Goal: Participate in discussion: Engage in conversation with other users on a specific topic

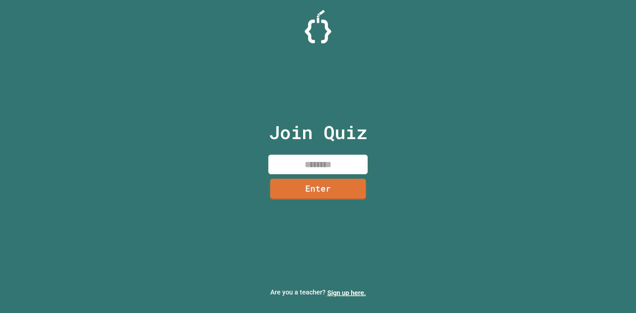
click at [326, 166] on input at bounding box center [317, 165] width 99 height 20
type input "********"
drag, startPoint x: 309, startPoint y: 206, endPoint x: 316, endPoint y: 181, distance: 26.2
click at [312, 200] on div "Join Quiz ******** Enter" at bounding box center [318, 157] width 112 height 280
click at [316, 181] on link "Enter" at bounding box center [318, 188] width 91 height 22
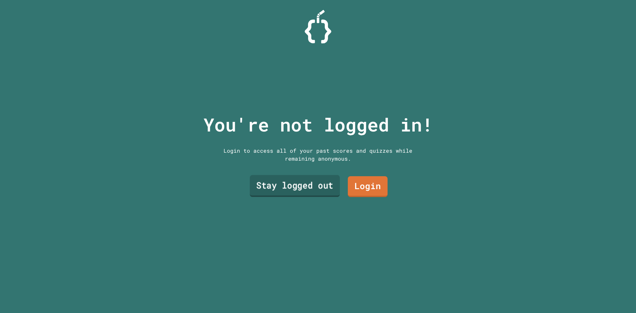
click at [278, 185] on link "Stay logged out" at bounding box center [295, 186] width 90 height 22
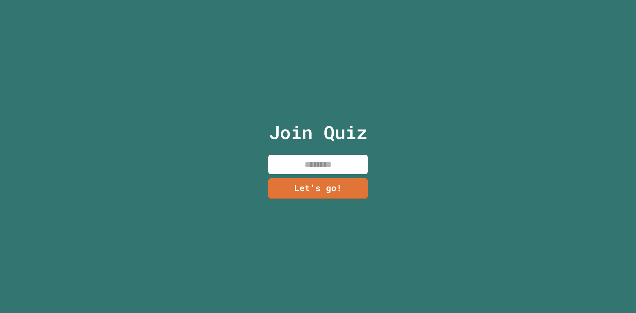
click at [311, 158] on input at bounding box center [317, 165] width 99 height 20
type input "***"
click at [333, 193] on link "Let's go!" at bounding box center [318, 188] width 98 height 22
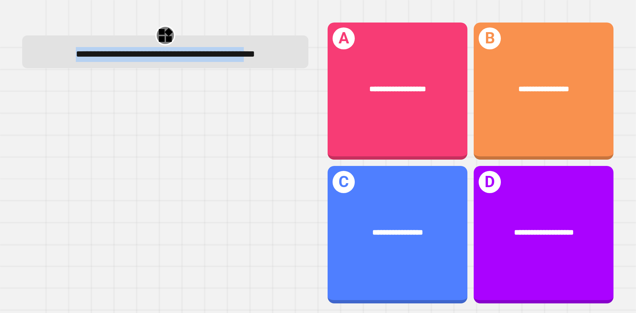
drag, startPoint x: 3, startPoint y: 59, endPoint x: 158, endPoint y: 83, distance: 156.6
click at [158, 83] on div "**********" at bounding box center [318, 156] width 636 height 313
click at [159, 68] on div "**********" at bounding box center [165, 51] width 286 height 33
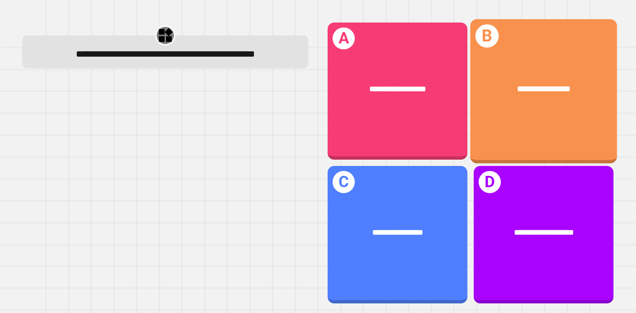
click at [501, 118] on div "**********" at bounding box center [544, 91] width 147 height 144
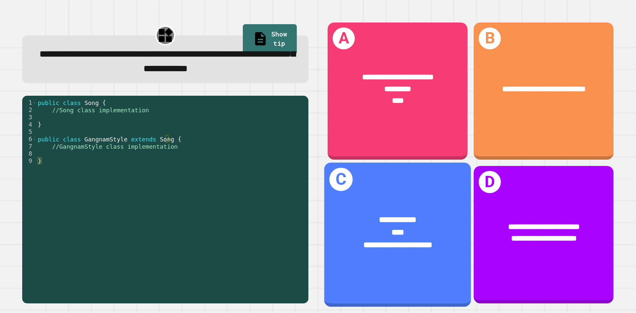
click at [409, 216] on span "**********" at bounding box center [397, 220] width 37 height 8
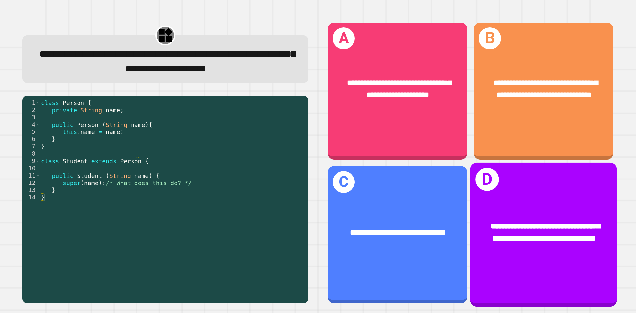
click at [492, 204] on div "**********" at bounding box center [544, 232] width 147 height 57
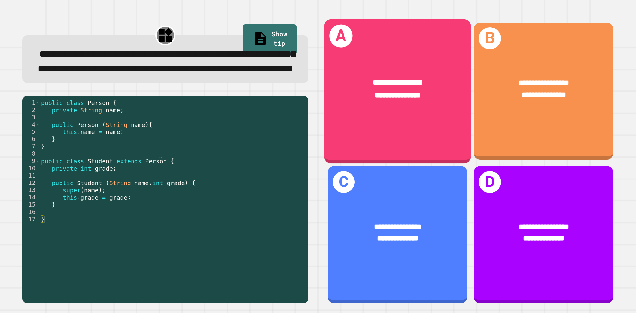
click at [372, 136] on div "**********" at bounding box center [397, 91] width 147 height 144
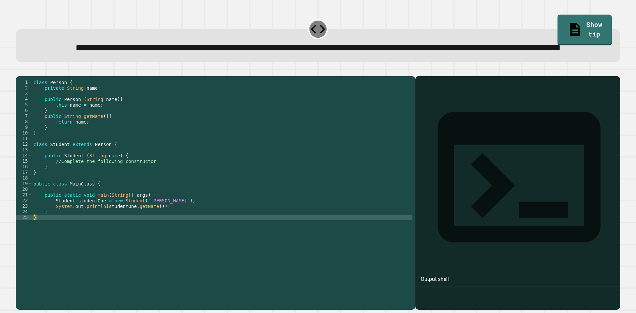
click at [517, 116] on div "Output shell" at bounding box center [518, 181] width 205 height 211
click at [515, 129] on div at bounding box center [518, 202] width 198 height 214
click at [475, 162] on div at bounding box center [518, 202] width 198 height 214
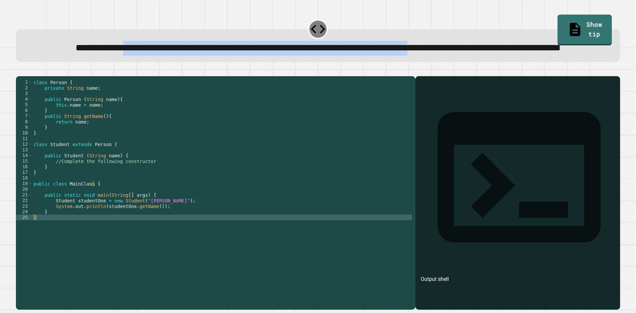
drag, startPoint x: 130, startPoint y: 47, endPoint x: 170, endPoint y: 58, distance: 41.3
click at [170, 55] on div "**********" at bounding box center [318, 48] width 581 height 15
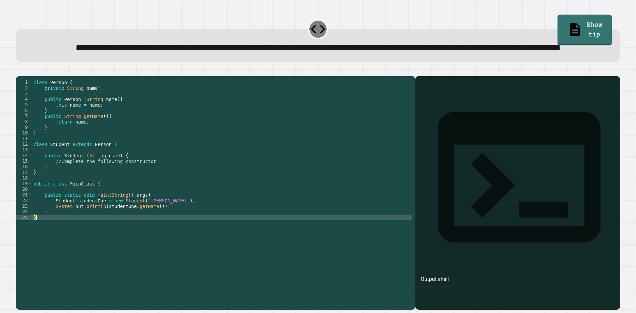
click at [57, 244] on div "class Person { private String name ; public Person ( String name ) { this . nam…" at bounding box center [222, 178] width 380 height 197
type textarea "*"
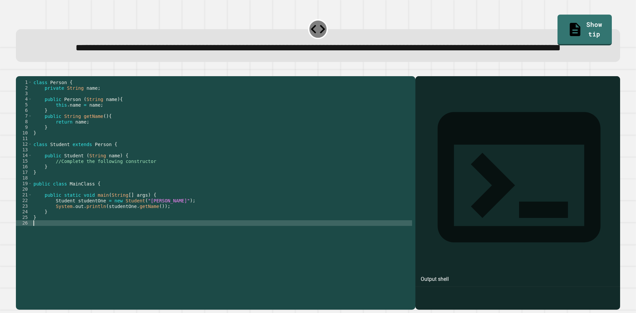
type textarea "*"
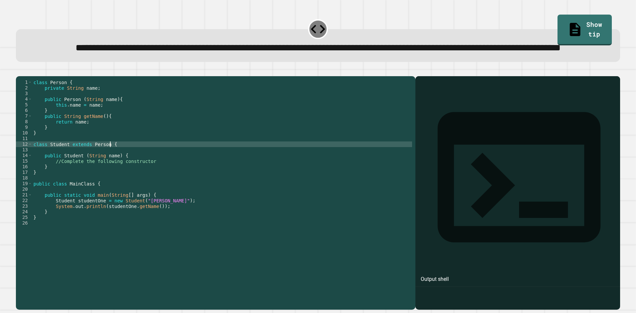
click at [136, 172] on div "class Person { private String name ; public Person ( String name ) { this . nam…" at bounding box center [222, 178] width 380 height 197
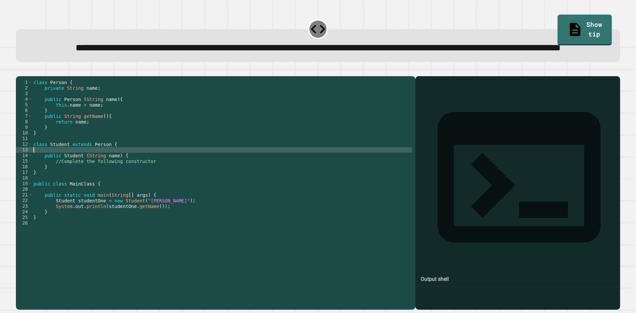
click at [137, 174] on div "class Person { private String name ; public Person ( String name ) { this . nam…" at bounding box center [222, 178] width 380 height 197
click at [137, 175] on div "class Person { private String name ; public Person ( String name ) { this . nam…" at bounding box center [222, 178] width 380 height 197
click at [19, 71] on button "button" at bounding box center [19, 71] width 0 height 0
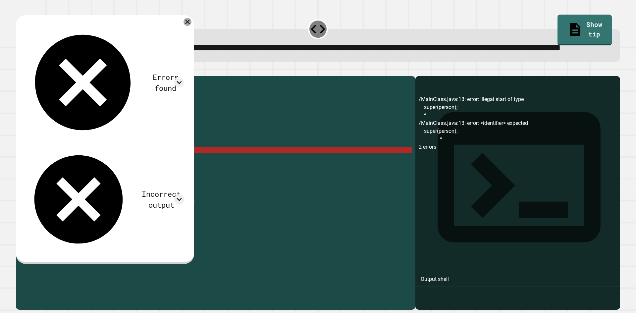
click at [192, 26] on icon at bounding box center [188, 22] width 8 height 8
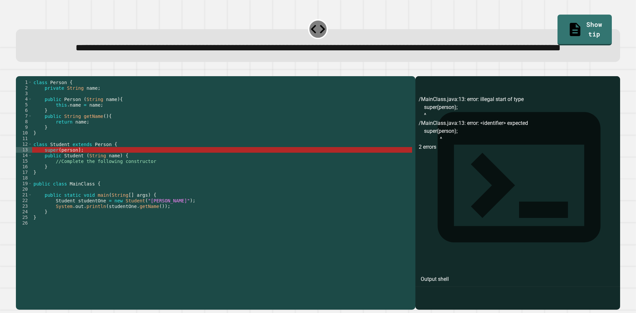
click at [72, 176] on div "class Person { private String name ; public Person ( String name ) { this . nam…" at bounding box center [222, 178] width 380 height 197
click at [75, 175] on div "class Person { private String name ; public Person ( String name ) { this . nam…" at bounding box center [222, 178] width 380 height 197
click at [74, 175] on div "class Person { private String name ; public Person ( String name ) { this . nam…" at bounding box center [222, 173] width 380 height 186
drag, startPoint x: 74, startPoint y: 175, endPoint x: 59, endPoint y: 177, distance: 15.0
click at [59, 177] on div "class Person { private String name ; public Person ( String name ) { this . nam…" at bounding box center [222, 178] width 380 height 197
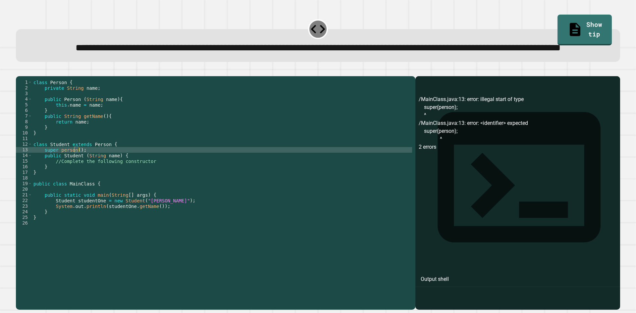
click at [19, 71] on icon "button" at bounding box center [19, 71] width 0 height 0
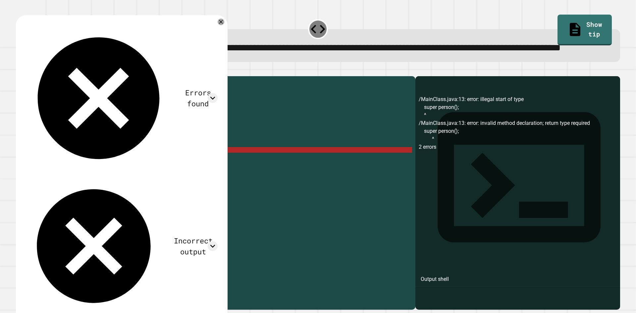
click at [48, 174] on div "class Person { private String name ; public Person ( String name ) { this . nam…" at bounding box center [222, 178] width 380 height 197
click at [41, 174] on div "class Person { private String name ; public Person ( String name ) { this . nam…" at bounding box center [222, 178] width 380 height 197
click at [55, 176] on div "class Person { private String name ; public Person ( String name ) { this . nam…" at bounding box center [222, 178] width 380 height 197
click at [56, 176] on div "class Person { private String name ; public Person ( String name ) { this . nam…" at bounding box center [222, 178] width 380 height 197
click at [222, 26] on icon at bounding box center [221, 22] width 8 height 8
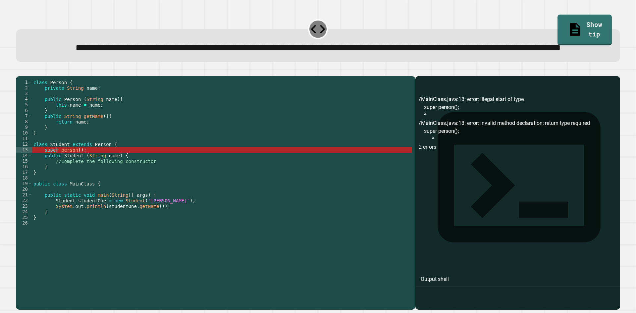
click at [311, 32] on icon at bounding box center [318, 29] width 17 height 17
drag, startPoint x: 102, startPoint y: 177, endPoint x: 98, endPoint y: 178, distance: 4.7
click at [101, 177] on div "class Person { private String name ; public Person ( String name ) { this . nam…" at bounding box center [222, 178] width 380 height 197
drag, startPoint x: 93, startPoint y: 178, endPoint x: 43, endPoint y: 176, distance: 50.1
click at [43, 176] on div "class Person { private String name ; public Person ( String name ) { this . nam…" at bounding box center [222, 178] width 380 height 197
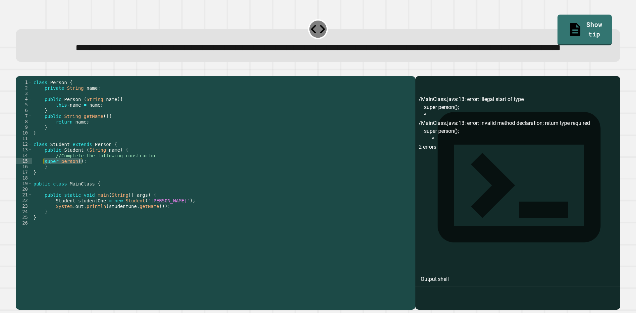
click at [19, 71] on button "button" at bounding box center [19, 71] width 0 height 0
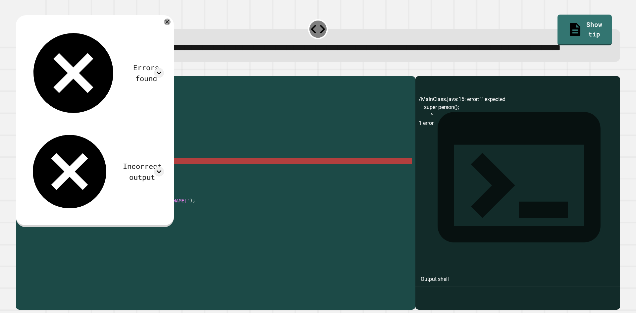
drag, startPoint x: 40, startPoint y: 184, endPoint x: 46, endPoint y: 187, distance: 6.5
click at [41, 184] on div "class Person { private String name ; public Person ( String name ) { this . nam…" at bounding box center [222, 178] width 380 height 197
click at [47, 188] on div "class Person { private String name ; public Person ( String name ) { this . nam…" at bounding box center [222, 178] width 380 height 197
click at [42, 185] on div "class Person { private String name ; public Person ( String name ) { this . nam…" at bounding box center [222, 178] width 380 height 197
click at [68, 188] on div "class Person { private String name ; public Person ( String name ) { this . nam…" at bounding box center [222, 178] width 380 height 197
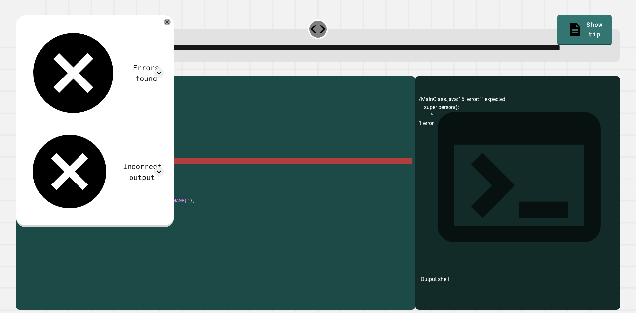
click at [59, 186] on div "class Person { private String name ; public Person ( String name ) { this . nam…" at bounding box center [222, 178] width 380 height 197
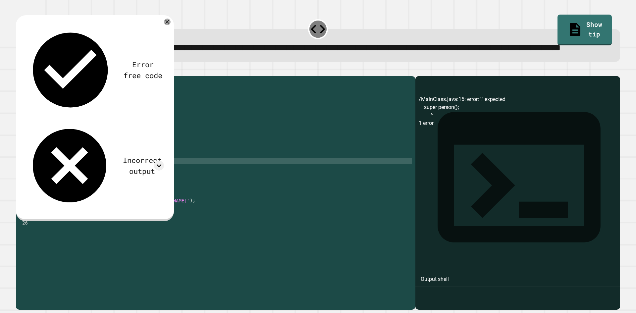
scroll to position [0, 3]
drag, startPoint x: 175, startPoint y: 33, endPoint x: 175, endPoint y: 37, distance: 3.7
click at [174, 35] on div "Error free code /MainClass.java:15: error: '.' expected super person(); ^ 1 err…" at bounding box center [95, 118] width 158 height 206
click at [171, 26] on icon at bounding box center [167, 21] width 7 height 7
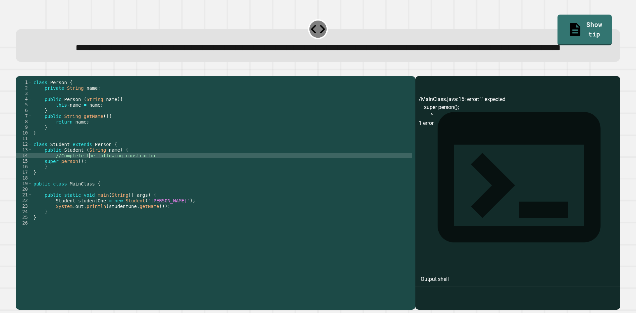
drag, startPoint x: 90, startPoint y: 183, endPoint x: 51, endPoint y: 186, distance: 39.2
click at [89, 184] on div "class Person { private String name ; public Person ( String name ) { this . nam…" at bounding box center [222, 178] width 380 height 197
drag, startPoint x: 41, startPoint y: 191, endPoint x: 45, endPoint y: 192, distance: 4.0
click at [42, 191] on div "class Person { private String name ; public Person ( String name ) { this . nam…" at bounding box center [222, 178] width 380 height 197
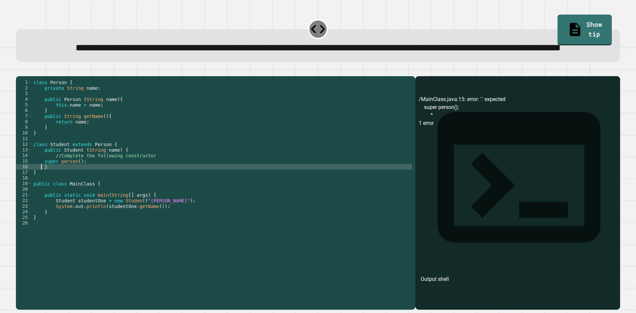
scroll to position [0, 1]
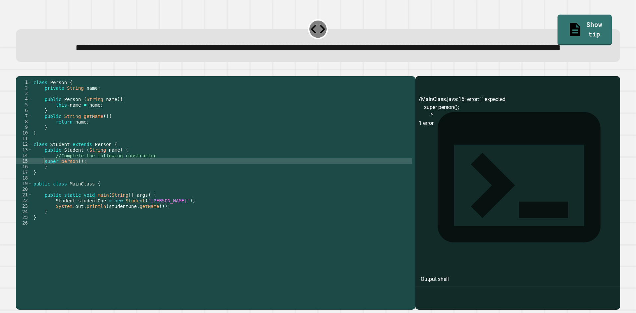
click at [43, 188] on div "class Person { private String name ; public Person ( String name ) { this . nam…" at bounding box center [222, 178] width 380 height 197
click at [58, 189] on div "class Person { private String name ; public Person ( String name ) { this . nam…" at bounding box center [222, 178] width 380 height 197
click at [58, 188] on div "class Person { private String name ; public Person ( String name ) { this . nam…" at bounding box center [222, 178] width 380 height 197
type textarea "**********"
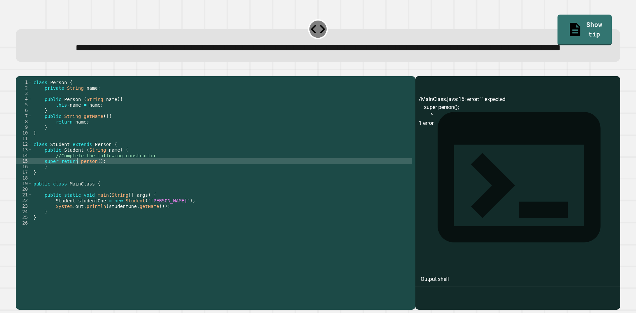
click at [19, 76] on div at bounding box center [318, 72] width 604 height 8
click at [19, 71] on icon "button" at bounding box center [19, 71] width 0 height 0
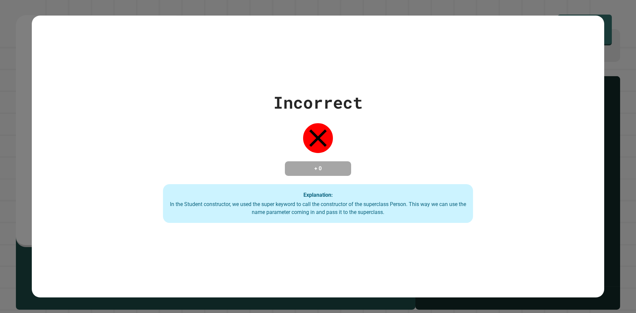
drag, startPoint x: 56, startPoint y: 187, endPoint x: 52, endPoint y: 183, distance: 6.3
click at [45, 186] on div "**********" at bounding box center [318, 156] width 636 height 313
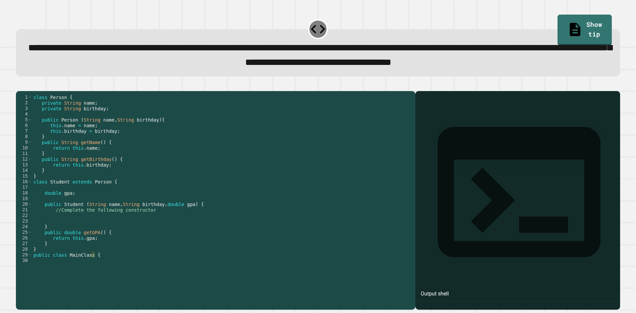
drag, startPoint x: 55, startPoint y: 236, endPoint x: 59, endPoint y: 241, distance: 6.1
click at [55, 236] on div "class Person { private String name ; private String birthday ; public Person ( …" at bounding box center [219, 184] width 375 height 180
click at [168, 238] on div "class Person { private String name ; private String birthday ; public Person ( …" at bounding box center [219, 184] width 375 height 180
type textarea "**********"
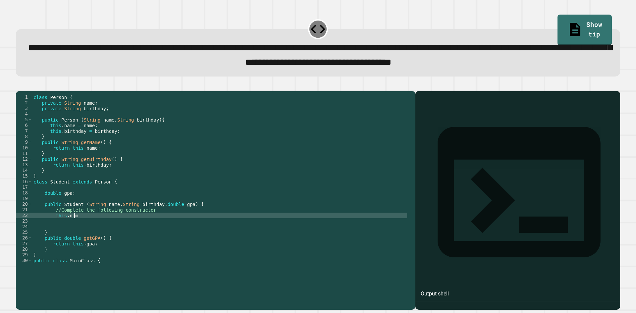
scroll to position [0, 3]
type textarea "**********"
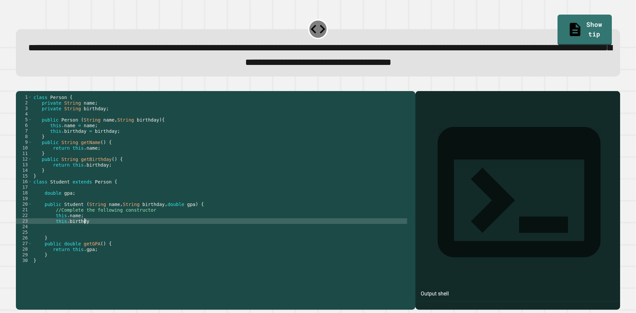
scroll to position [0, 3]
type textarea "**********"
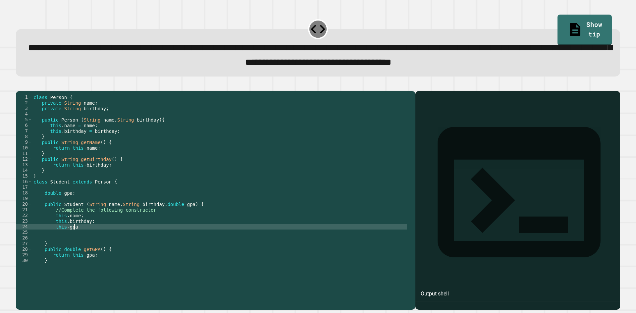
scroll to position [0, 3]
click at [19, 86] on icon "button" at bounding box center [19, 86] width 0 height 0
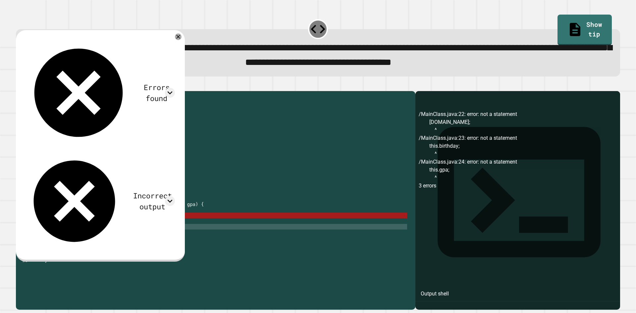
click at [86, 251] on div "class Person { private String name ; private String birthday ; public Person ( …" at bounding box center [219, 184] width 375 height 180
drag, startPoint x: 86, startPoint y: 252, endPoint x: 53, endPoint y: 243, distance: 34.5
click at [53, 243] on div "class Person { private String name ; private String birthday ; public Person ( …" at bounding box center [219, 184] width 375 height 180
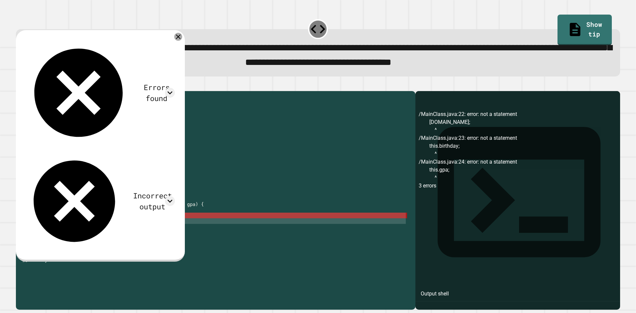
click at [181, 39] on icon at bounding box center [178, 36] width 5 height 5
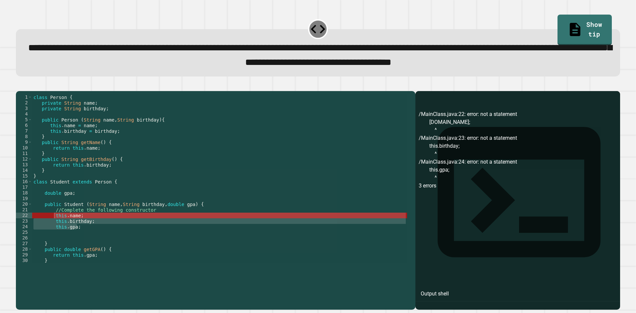
click at [79, 254] on div "class Person { private String name ; private String birthday ; public Person ( …" at bounding box center [219, 178] width 375 height 169
drag, startPoint x: 79, startPoint y: 254, endPoint x: 55, endPoint y: 242, distance: 26.8
click at [55, 242] on div "class Person { private String name ; private String birthday ; public Person ( …" at bounding box center [219, 184] width 375 height 180
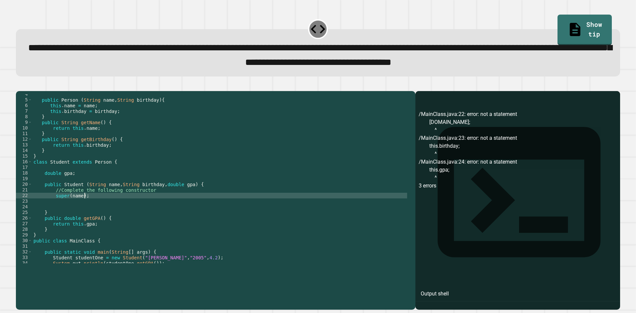
scroll to position [20, 0]
drag, startPoint x: 84, startPoint y: 222, endPoint x: 53, endPoint y: 222, distance: 30.8
click at [53, 222] on div "public Person ( String name , String birthday ) { this . name = name ; this . b…" at bounding box center [219, 181] width 375 height 180
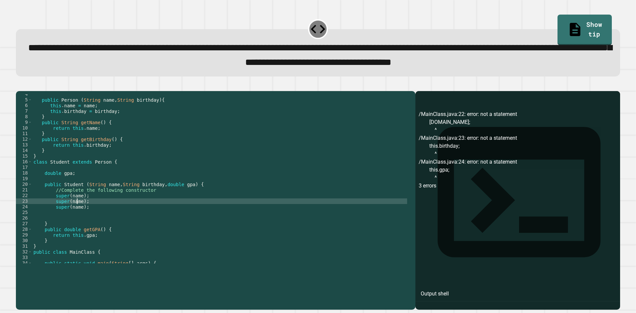
click at [77, 227] on div "public Person ( String name , String birthday ) { this . name = name ; this . b…" at bounding box center [219, 181] width 375 height 180
click at [73, 231] on div "public Person ( String name , String birthday ) { this . name = name ; this . b…" at bounding box center [219, 181] width 375 height 180
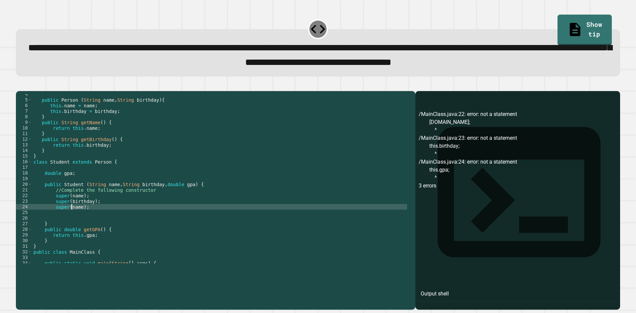
click at [74, 233] on div "public Person ( String name , String birthday ) { this . name = name ; this . b…" at bounding box center [219, 181] width 375 height 180
click at [26, 92] on icon "button" at bounding box center [24, 89] width 4 height 5
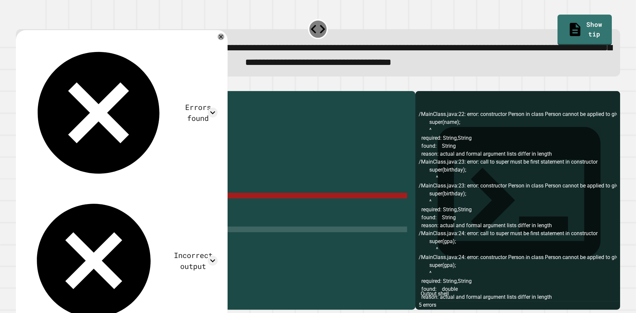
click at [121, 253] on div "public Person ( String name , String birthday ) { this . name = name ; this . b…" at bounding box center [219, 181] width 375 height 180
click at [111, 222] on div "public Person ( String name , String birthday ) { this . name = name ; this . b…" at bounding box center [219, 181] width 375 height 180
click at [219, 41] on icon at bounding box center [221, 37] width 8 height 8
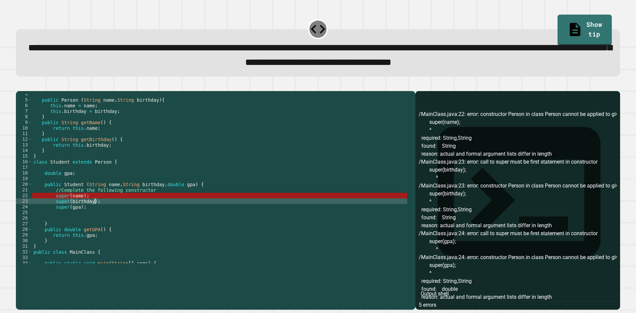
click at [144, 226] on div "public Person ( String name , String birthday ) { this . name = name ; this . b…" at bounding box center [219, 181] width 375 height 180
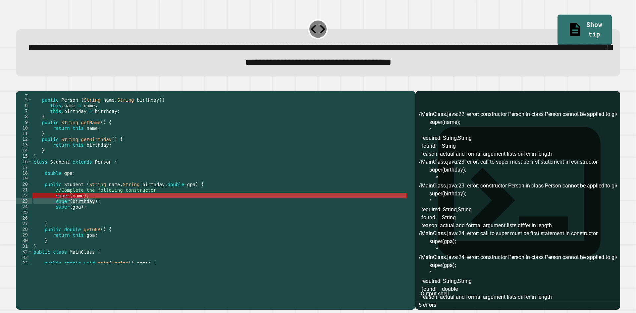
drag, startPoint x: 143, startPoint y: 224, endPoint x: 134, endPoint y: 226, distance: 9.4
click at [134, 226] on div "public Person ( String name , String birthday ) { this . name = name ; this . b…" at bounding box center [219, 181] width 375 height 180
drag, startPoint x: 130, startPoint y: 226, endPoint x: 122, endPoint y: 227, distance: 8.7
click at [130, 226] on div "public Person ( String name , String birthday ) { this . name = name ; this . b…" at bounding box center [219, 178] width 375 height 169
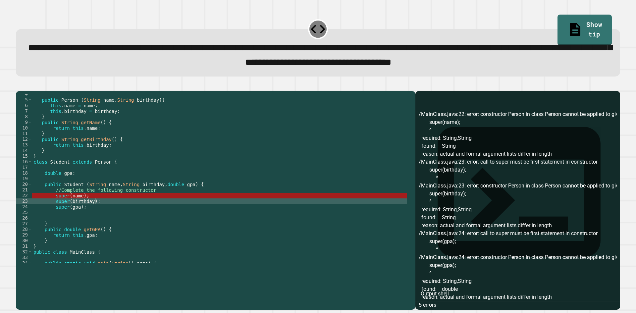
type textarea "**********"
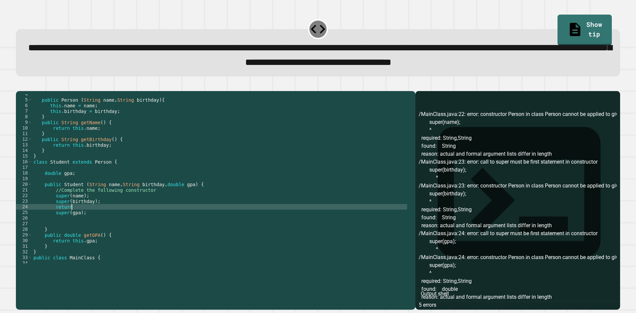
scroll to position [0, 2]
type textarea "*"
click at [52, 222] on div "public Person ( String name , String birthday ) { this . name = name ; this . b…" at bounding box center [219, 181] width 375 height 180
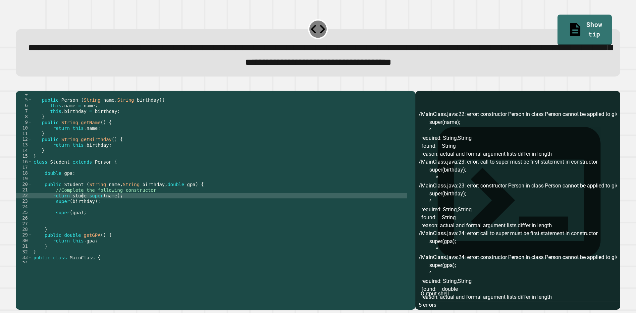
scroll to position [0, 4]
drag, startPoint x: 89, startPoint y: 222, endPoint x: 69, endPoint y: 222, distance: 19.9
click at [69, 222] on div "public Person ( String name , String birthday ) { this . name = name ; this . b…" at bounding box center [219, 181] width 375 height 180
click at [95, 222] on div "public Person ( String name , String birthday ) { this . name = name ; this . b…" at bounding box center [219, 181] width 375 height 180
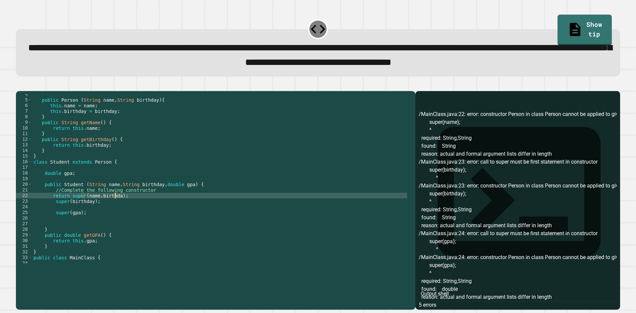
scroll to position [0, 6]
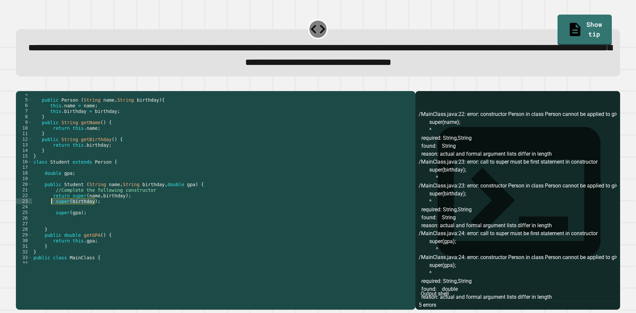
drag, startPoint x: 111, startPoint y: 227, endPoint x: 52, endPoint y: 227, distance: 59.0
click at [52, 227] on div "public Person ( String name , String birthday ) { this . name = name ; this . b…" at bounding box center [219, 181] width 375 height 180
type textarea "**********"
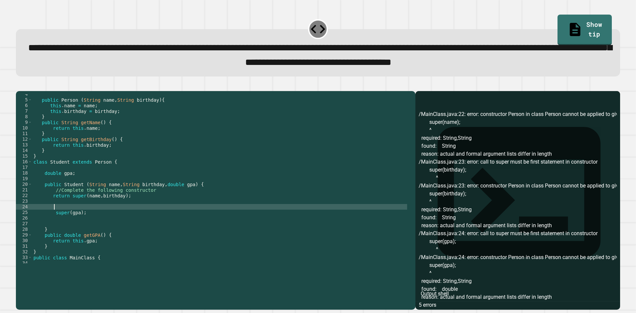
click at [55, 236] on div "public Person ( String name , String birthday ) { this . name = name ; this . b…" at bounding box center [219, 181] width 375 height 180
click at [52, 239] on div "public Person ( String name , String birthday ) { this . name = name ; this . b…" at bounding box center [219, 178] width 375 height 169
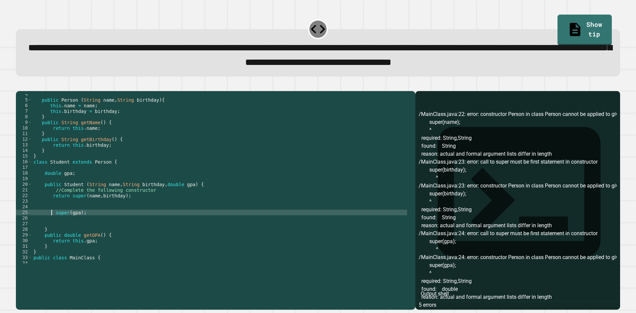
click at [19, 86] on button "button" at bounding box center [19, 86] width 0 height 0
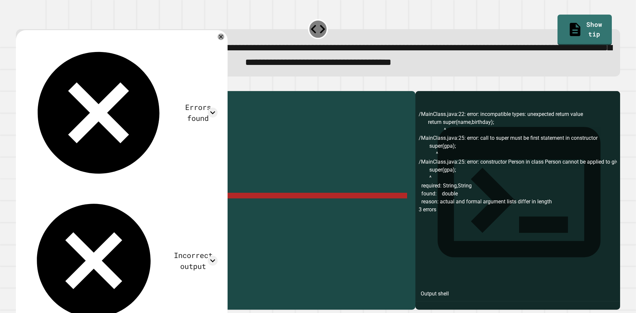
click at [96, 221] on div "public Person ( String name , String birthday ) { this . name = name ; this . b…" at bounding box center [219, 181] width 375 height 180
click at [97, 221] on div "public Person ( String name , String birthday ) { this . name = name ; this . b…" at bounding box center [219, 181] width 375 height 180
type textarea "**********"
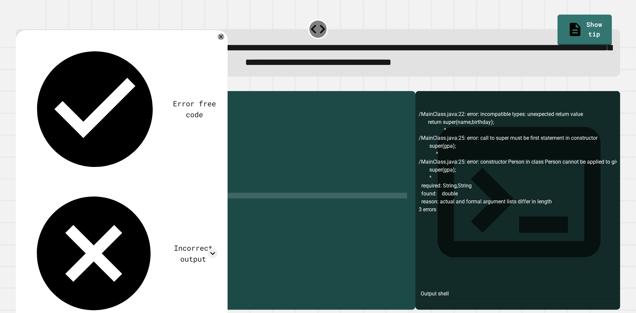
click at [96, 234] on div "public Person ( String name , String birthday ) { this . name = name ; this . b…" at bounding box center [219, 181] width 375 height 180
click at [87, 244] on div "public Person ( String name , String birthday ) { this . name = name ; this . b…" at bounding box center [219, 181] width 375 height 180
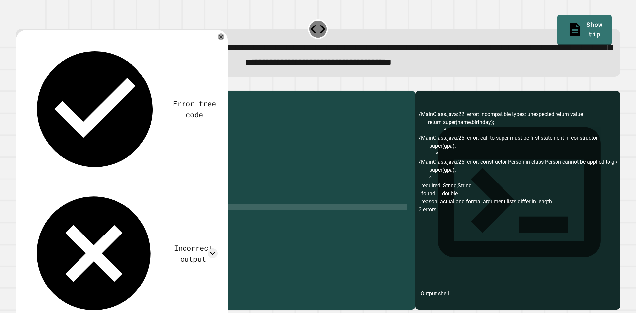
click at [52, 234] on div "public Person ( String name , String birthday ) { this . name = name ; this . b…" at bounding box center [219, 181] width 375 height 180
click at [54, 240] on div "public Person ( String name , String birthday ) { this . name = name ; this . b…" at bounding box center [219, 181] width 375 height 180
click at [56, 235] on div "public Person ( String name , String birthday ) { this . name = name ; this . b…" at bounding box center [219, 181] width 375 height 180
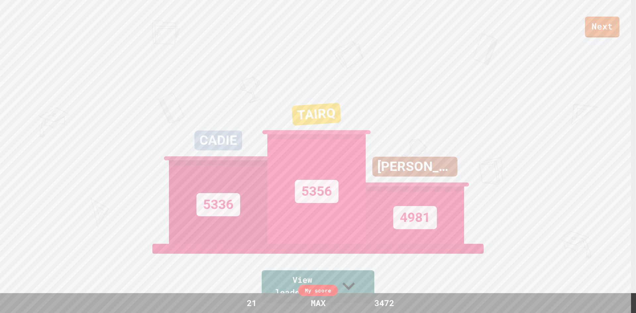
drag, startPoint x: 628, startPoint y: 24, endPoint x: 623, endPoint y: 24, distance: 4.6
click at [625, 24] on div "Next" at bounding box center [318, 18] width 636 height 37
click at [605, 25] on link "Next" at bounding box center [602, 27] width 34 height 21
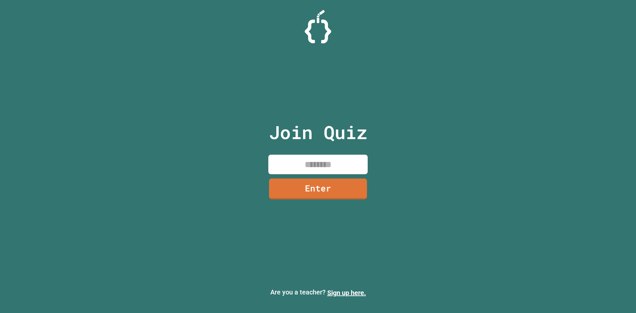
click at [319, 172] on input at bounding box center [317, 165] width 99 height 20
type input "********"
click at [355, 193] on link "Enter" at bounding box center [318, 188] width 100 height 22
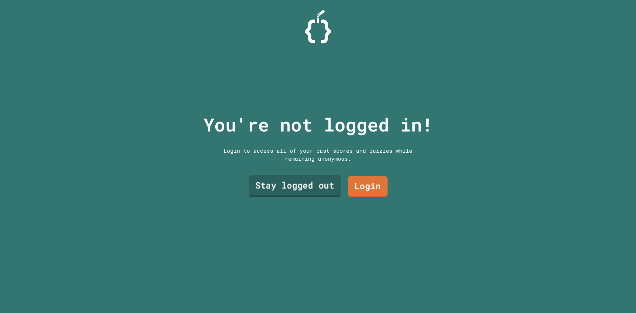
click at [319, 178] on link "Stay logged out" at bounding box center [295, 186] width 92 height 22
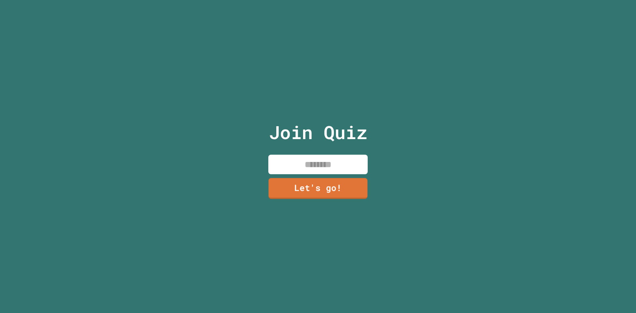
click at [322, 167] on input at bounding box center [317, 165] width 99 height 20
type input "******"
click at [323, 179] on link "Let's go!" at bounding box center [318, 188] width 98 height 22
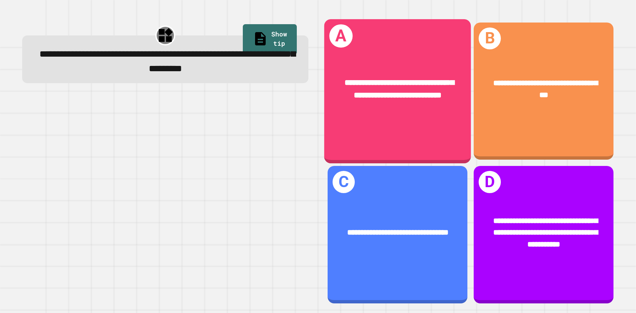
click at [390, 82] on div "**********" at bounding box center [398, 89] width 114 height 25
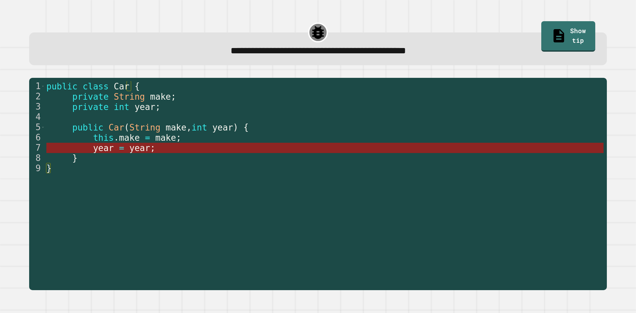
click at [131, 147] on span "year" at bounding box center [139, 148] width 21 height 10
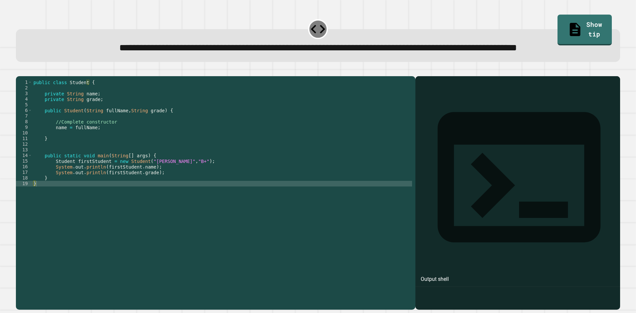
click at [194, 201] on div "public class Student { private String name ; private String grade ; public Stud…" at bounding box center [222, 178] width 380 height 197
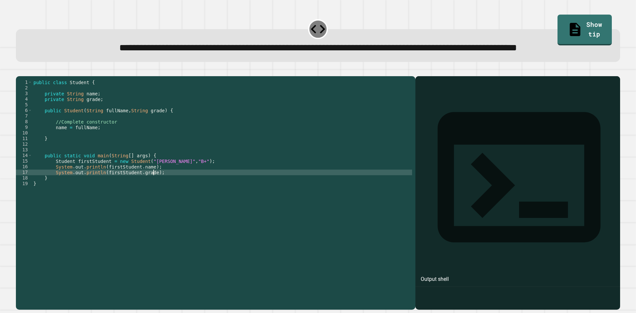
click at [105, 152] on div "public class Student { private String name ; private String grade ; public Stud…" at bounding box center [222, 178] width 380 height 197
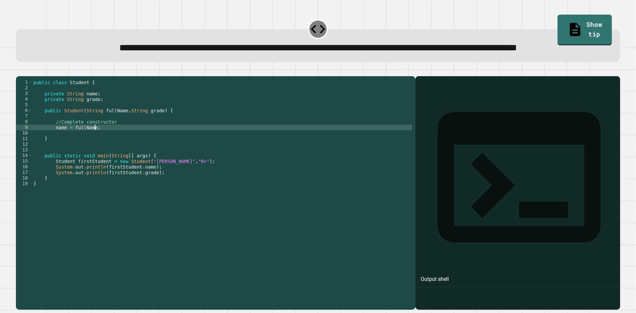
type textarea "**********"
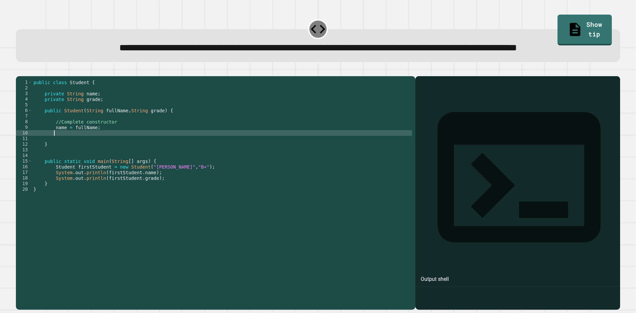
scroll to position [0, 1]
type textarea "*"
click at [54, 156] on div "public class Student { private String name ; private String grade ; public Stud…" at bounding box center [222, 178] width 380 height 197
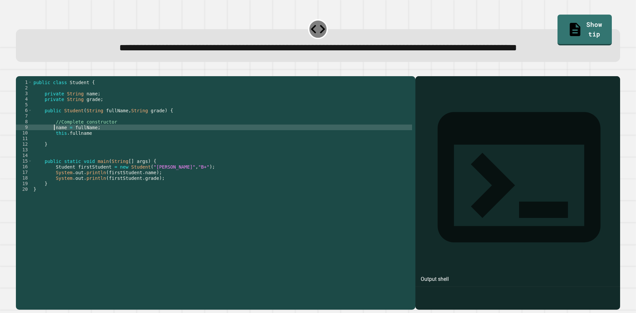
click at [53, 153] on div "public class Student { private String name ; private String grade ; public Stud…" at bounding box center [222, 178] width 380 height 197
click at [90, 153] on div "public class Student { private String name ; private String grade ; public Stud…" at bounding box center [222, 178] width 380 height 197
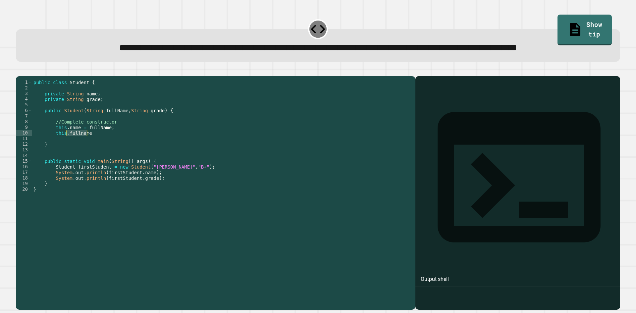
drag, startPoint x: 92, startPoint y: 157, endPoint x: 68, endPoint y: 159, distance: 24.2
click at [68, 159] on div "public class Student { private String name ; private String grade ; public Stud…" at bounding box center [222, 178] width 380 height 197
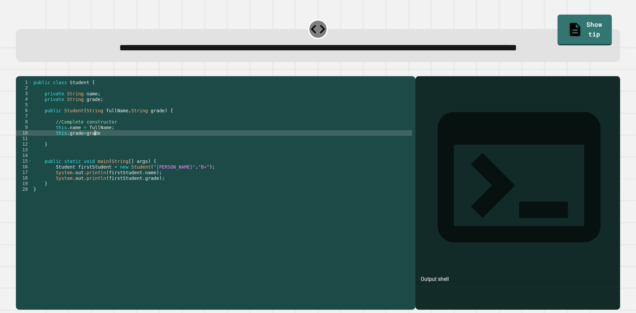
scroll to position [0, 4]
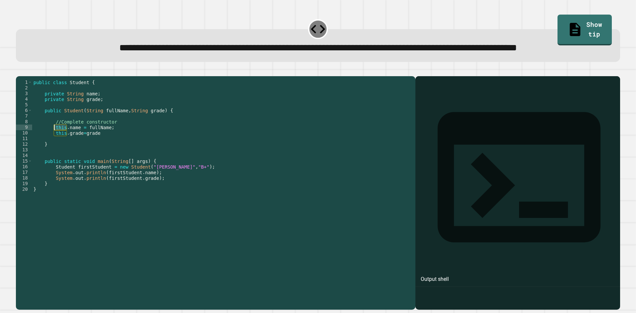
drag, startPoint x: 66, startPoint y: 154, endPoint x: 54, endPoint y: 155, distance: 12.0
click at [54, 155] on div "public class Student { private String name ; private String grade ; public Stud…" at bounding box center [222, 178] width 380 height 197
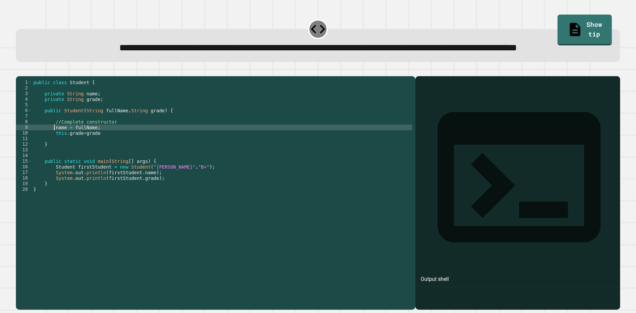
click at [19, 71] on icon "button" at bounding box center [19, 71] width 0 height 0
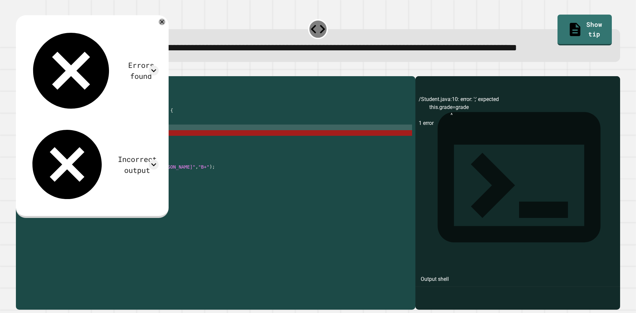
click at [82, 161] on div "public class Student { private String name ; private String grade ; public Stud…" at bounding box center [222, 178] width 380 height 197
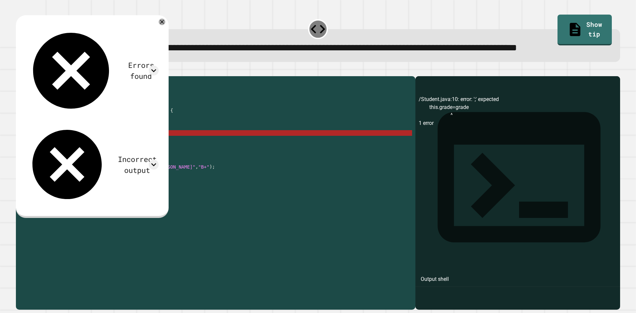
click at [103, 158] on div "public class Student { private String name ; private String grade ; public Stud…" at bounding box center [222, 178] width 380 height 197
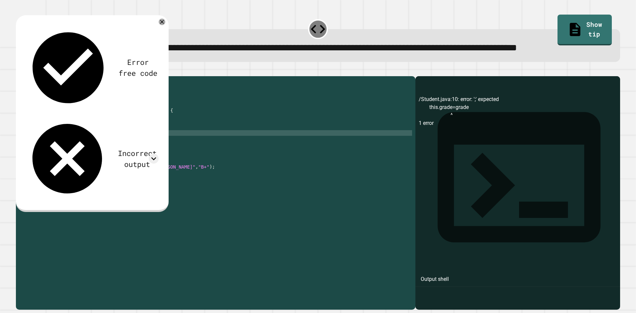
type textarea "**********"
click at [19, 71] on button "button" at bounding box center [19, 71] width 0 height 0
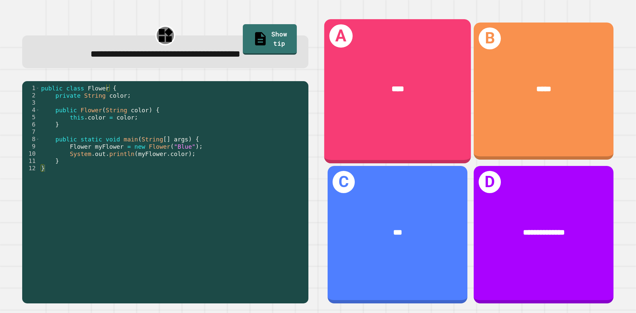
click at [373, 96] on div "****" at bounding box center [397, 89] width 147 height 44
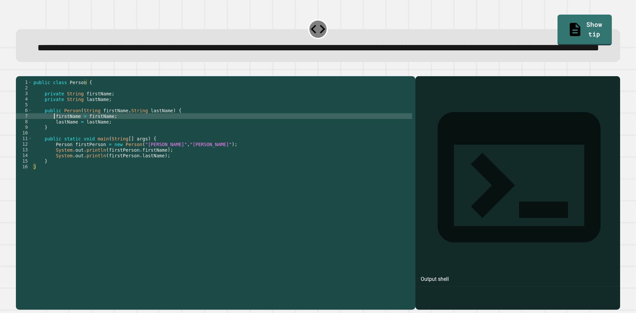
click at [54, 142] on div "public class Person { private String firstName ; private String lastName ; publ…" at bounding box center [222, 178] width 380 height 197
click at [53, 148] on div "public class Person { private String firstName ; private String lastName ; publ…" at bounding box center [222, 178] width 380 height 197
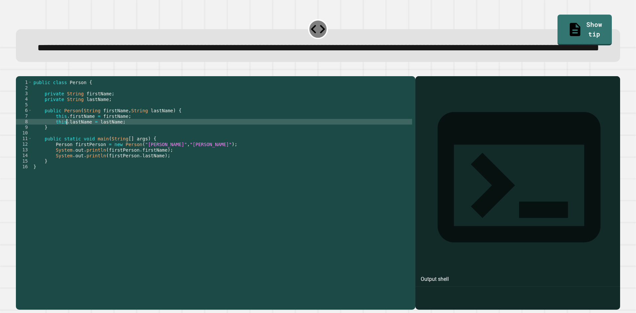
type textarea "**********"
click at [19, 71] on button "button" at bounding box center [19, 71] width 0 height 0
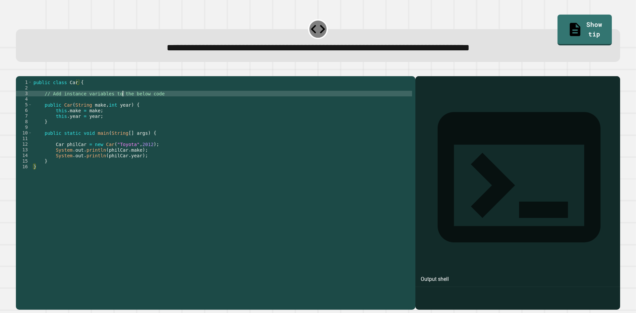
click at [124, 106] on div "public class Car { // Add instance variables to the below code public Car ( Str…" at bounding box center [222, 187] width 380 height 214
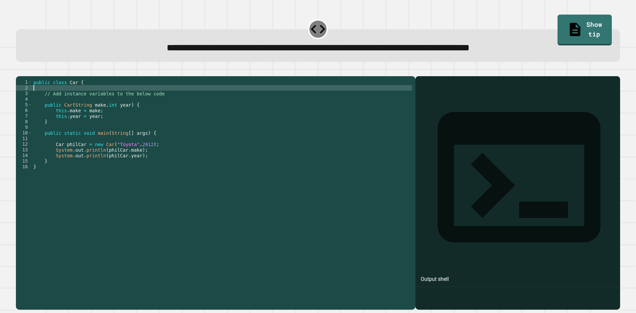
click at [140, 96] on div "public class Car { // Add instance variables to the below code public Car ( Str…" at bounding box center [222, 187] width 380 height 214
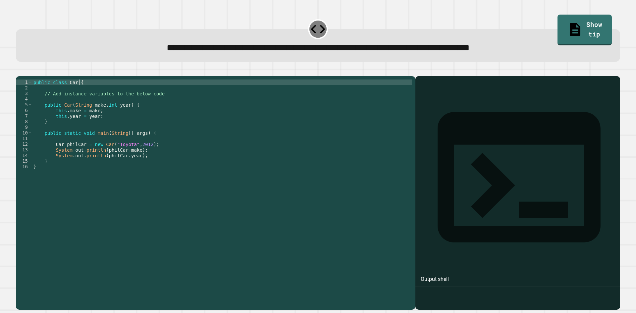
click at [156, 93] on div "public class Car { // Add instance variables to the below code public Car ( Str…" at bounding box center [222, 187] width 380 height 214
type textarea "**********"
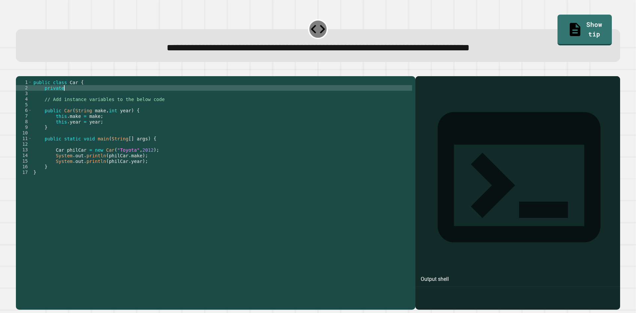
scroll to position [0, 2]
type textarea "**********"
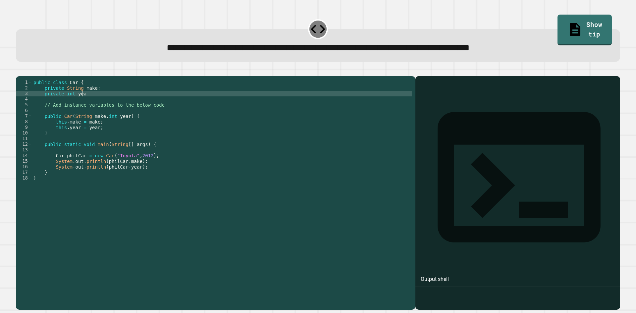
scroll to position [0, 3]
type textarea "**********"
click at [19, 71] on button "button" at bounding box center [19, 71] width 0 height 0
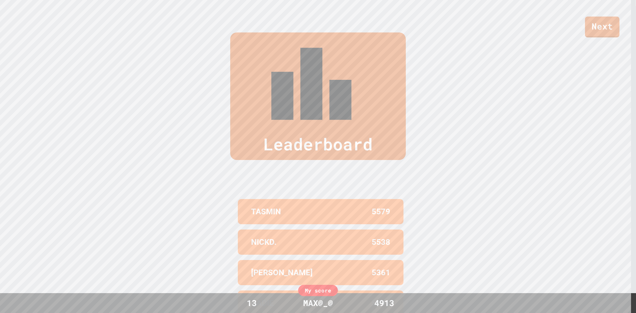
scroll to position [316, 0]
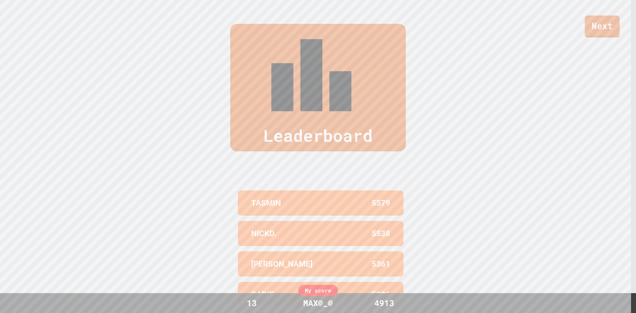
click at [608, 27] on link "Next" at bounding box center [602, 27] width 35 height 22
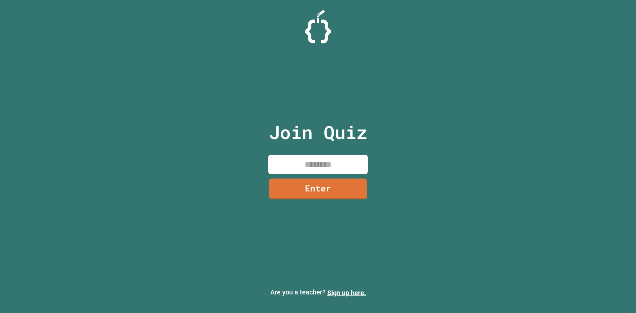
click at [336, 168] on input at bounding box center [317, 165] width 99 height 20
type input "********"
click at [323, 191] on link "Enter" at bounding box center [317, 188] width 99 height 22
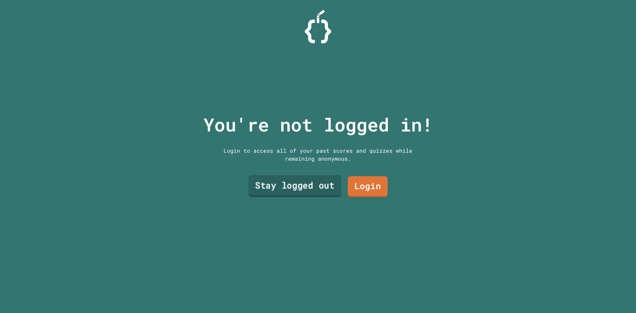
click at [318, 183] on link "Stay logged out" at bounding box center [295, 186] width 93 height 22
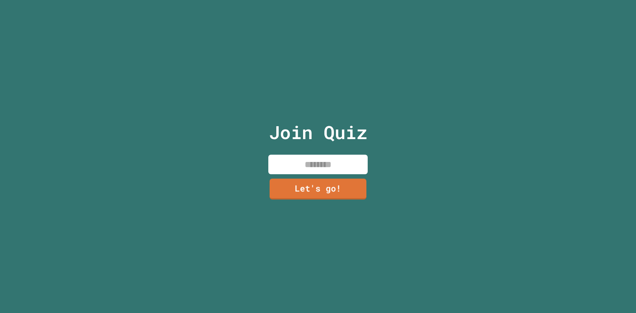
click at [334, 170] on input at bounding box center [317, 165] width 99 height 20
type input "******"
drag, startPoint x: 334, startPoint y: 200, endPoint x: 340, endPoint y: 179, distance: 21.7
click at [334, 198] on div "Join Quiz ****** Let's go!" at bounding box center [318, 156] width 112 height 313
click at [340, 179] on link "Let's go!" at bounding box center [318, 188] width 96 height 22
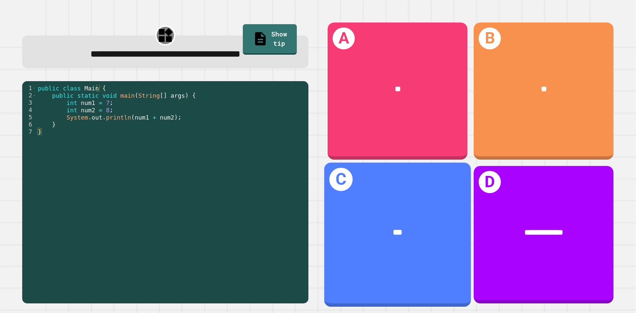
click at [410, 189] on div "C ***" at bounding box center [397, 235] width 147 height 144
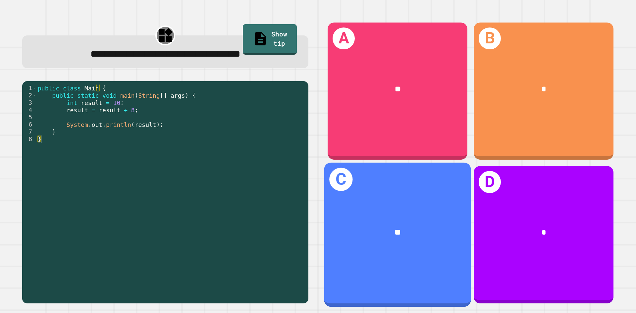
click at [416, 249] on div "C **" at bounding box center [397, 235] width 147 height 144
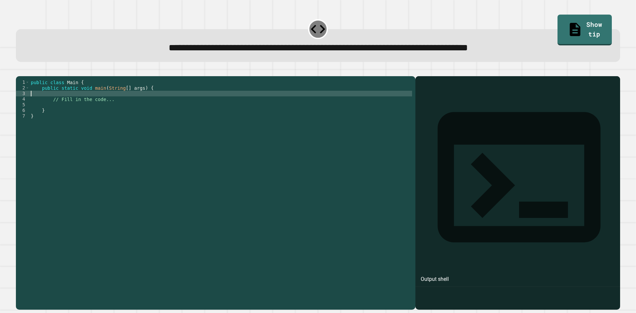
click at [163, 101] on div "public class Main { public static void main ( String [ ] args ) { // Fill in th…" at bounding box center [220, 187] width 383 height 214
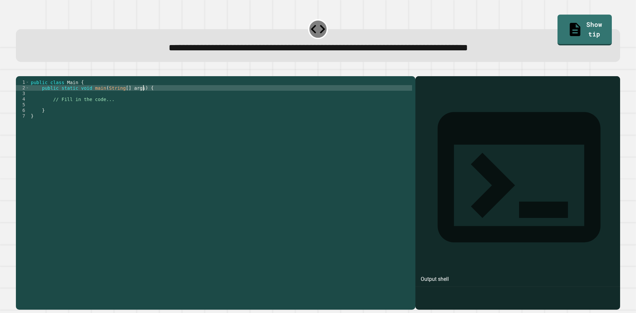
click at [182, 97] on div "public class Main { public static void main ( String [ ] args ) { // Fill in th…" at bounding box center [220, 187] width 383 height 214
type textarea "**********"
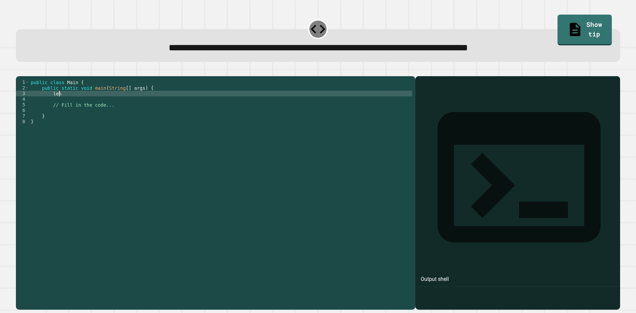
scroll to position [0, 2]
type textarea "*"
type textarea "**********"
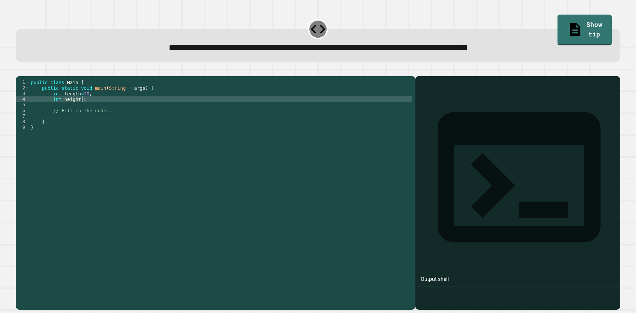
scroll to position [0, 3]
type textarea "**********"
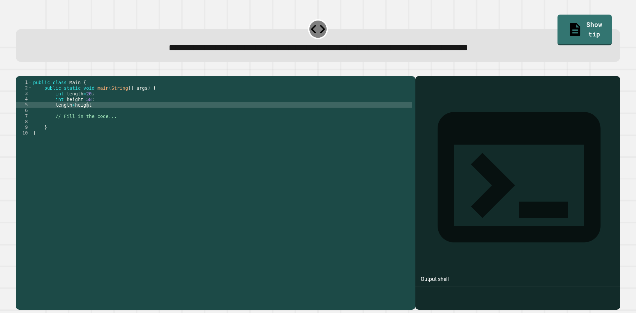
click at [51, 117] on div "public class Main { public static void main ( String [ ] args ) { int length = …" at bounding box center [222, 187] width 380 height 214
drag, startPoint x: 139, startPoint y: 113, endPoint x: 100, endPoint y: 116, distance: 38.8
click at [100, 116] on div "public class Main { public static void main ( String [ ] args ) { int length = …" at bounding box center [222, 187] width 380 height 214
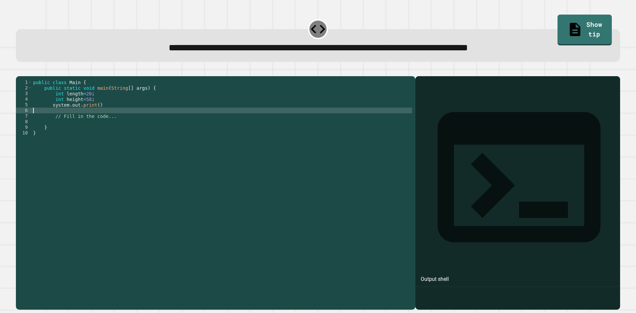
click at [93, 118] on div "public class Main { public static void main ( String [ ] args ) { int length = …" at bounding box center [222, 187] width 380 height 214
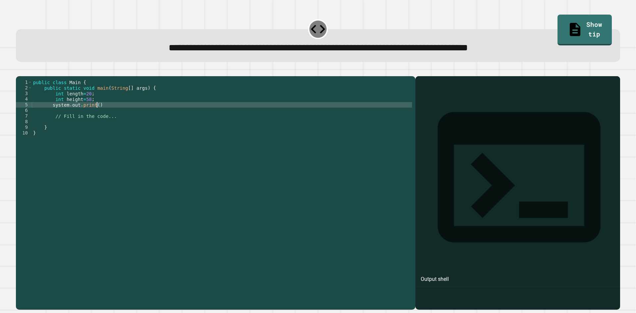
click at [96, 114] on div "public class Main { public static void main ( String [ ] args ) { int length = …" at bounding box center [222, 187] width 380 height 214
click at [95, 114] on div "public class Main { public static void main ( String [ ] args ) { int length = …" at bounding box center [222, 187] width 380 height 214
paste textarea "**********"
click at [146, 115] on div "public class Main { public static void main ( String [ ] args ) { int length = …" at bounding box center [222, 187] width 380 height 214
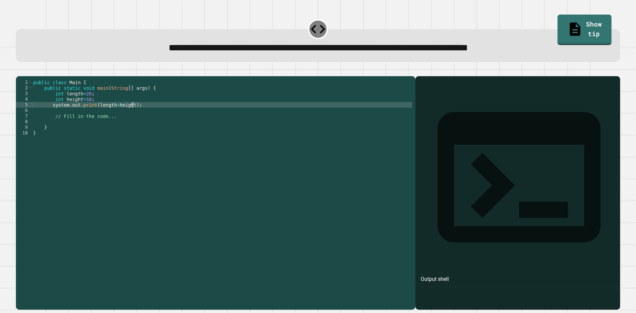
type textarea "**********"
drag, startPoint x: 25, startPoint y: 83, endPoint x: 28, endPoint y: 80, distance: 4.0
click at [28, 76] on div at bounding box center [318, 72] width 604 height 8
click at [19, 71] on button "button" at bounding box center [19, 71] width 0 height 0
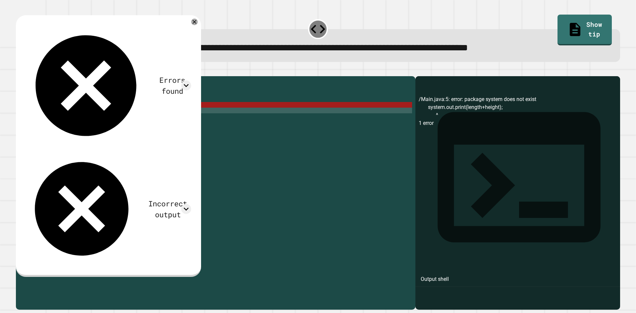
scroll to position [0, 0]
click at [137, 121] on div "public class Main { public static void main ( String [ ] args ) { int length = …" at bounding box center [222, 187] width 380 height 214
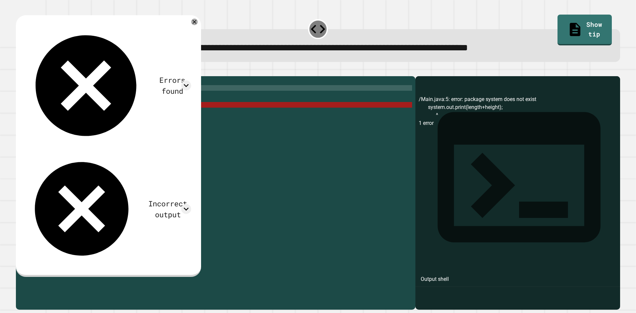
click at [120, 96] on div "public class Main { public static void main ( String [ ] args ) { int length = …" at bounding box center [222, 187] width 380 height 214
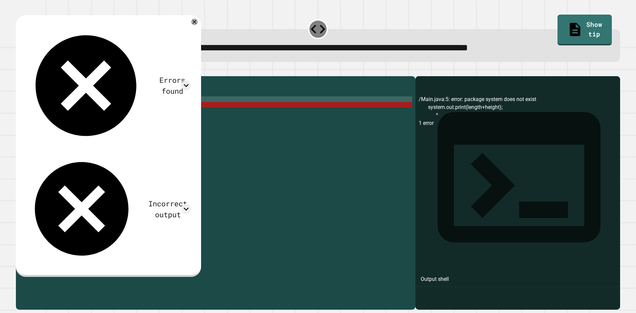
click at [115, 108] on div "public class Main { public static void main ( String [ ] args ) { int length = …" at bounding box center [222, 187] width 380 height 214
click at [85, 101] on div "public class Main { public static void main ( String [ ] args ) { int length = …" at bounding box center [222, 187] width 380 height 214
click at [79, 103] on div "public class Main { public static void main ( String [ ] args ) { int length = …" at bounding box center [222, 187] width 380 height 214
click at [40, 119] on div "public class Main { public static void main ( String [ ] args ) { int length = …" at bounding box center [222, 187] width 380 height 214
click at [62, 113] on div "public class Main { public static void main ( String [ ] args ) { int length = …" at bounding box center [222, 187] width 380 height 214
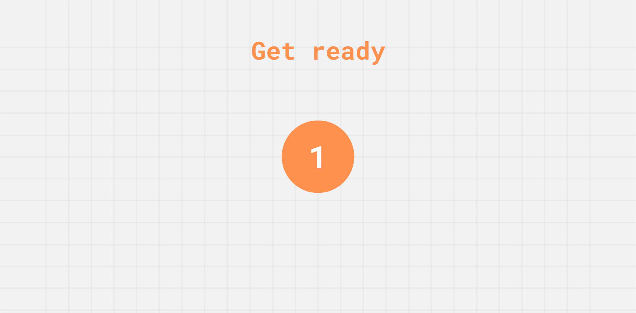
drag, startPoint x: 319, startPoint y: 167, endPoint x: 314, endPoint y: 156, distance: 12.7
click at [313, 162] on div "1" at bounding box center [318, 156] width 19 height 47
click at [314, 156] on div "1" at bounding box center [318, 156] width 20 height 49
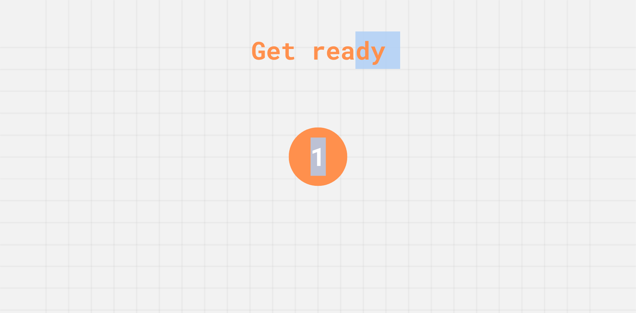
drag, startPoint x: 352, startPoint y: 56, endPoint x: 535, endPoint y: -22, distance: 198.8
click at [535, 0] on html "We are updating our servers at 9:30PM EST [DATE]. [PERSON_NAME] should continue…" at bounding box center [318, 156] width 636 height 313
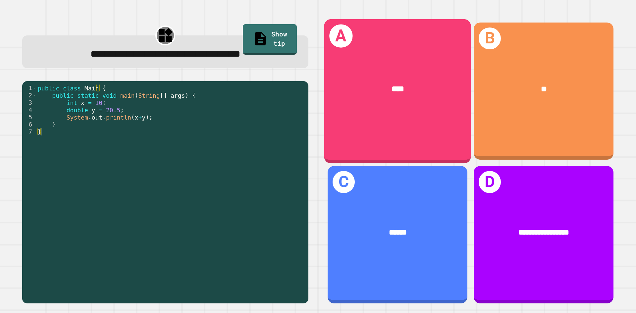
click at [424, 138] on div "A ****" at bounding box center [397, 91] width 147 height 144
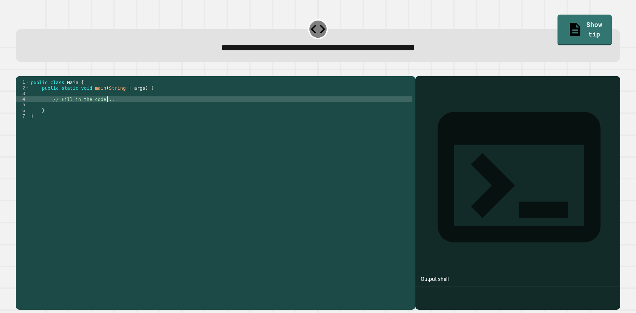
click at [320, 108] on div "public class Main { public static void main ( String [ ] args ) { // Fill in th…" at bounding box center [220, 187] width 383 height 214
type textarea "**********"
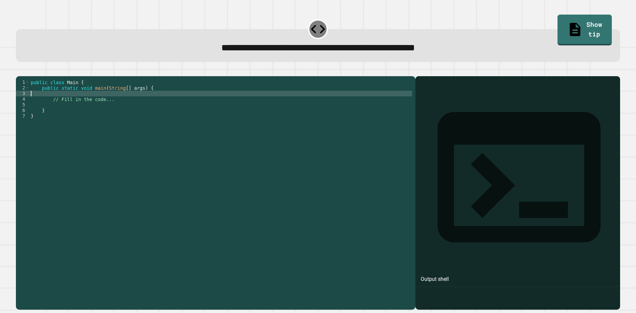
click at [130, 102] on div "public class Main { public static void main ( String [ ] args ) { // Fill in th…" at bounding box center [220, 187] width 383 height 214
click at [130, 104] on div "public class Main { public static void main ( String [ ] args ) { // Fill in th…" at bounding box center [220, 187] width 383 height 214
click at [133, 109] on div "public class Main { public static void main ( String [ ] args ) { // Fill in th…" at bounding box center [220, 187] width 383 height 214
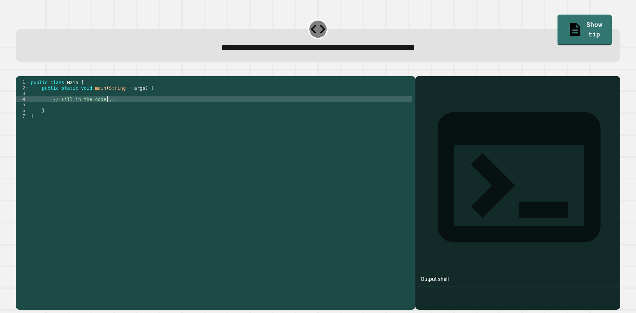
type textarea "**********"
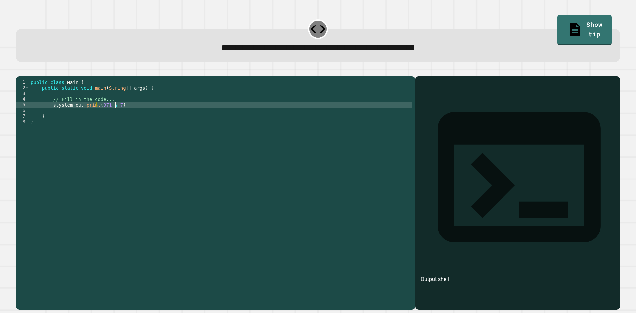
scroll to position [0, 6]
click at [111, 116] on div "public class Main { public static void main ( String [ ] args ) { // Fill in th…" at bounding box center [220, 187] width 383 height 214
click at [123, 112] on div "public class Main { public static void main ( String [ ] args ) { // Fill in th…" at bounding box center [220, 187] width 383 height 214
click at [19, 71] on icon "button" at bounding box center [19, 71] width 0 height 0
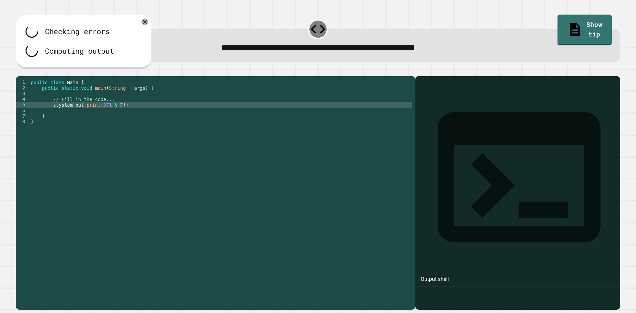
click at [23, 76] on div at bounding box center [318, 72] width 604 height 8
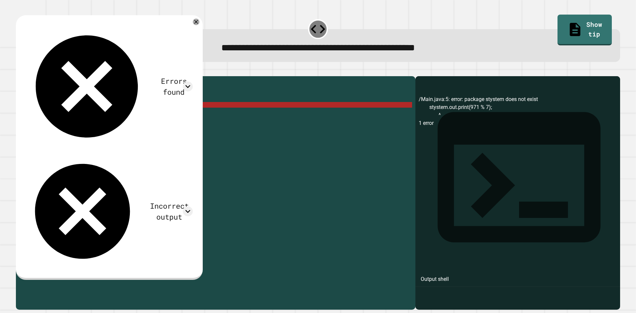
click at [56, 114] on div "public class Main { public static void main ( String [ ] args ) { // Fill in th…" at bounding box center [220, 187] width 383 height 214
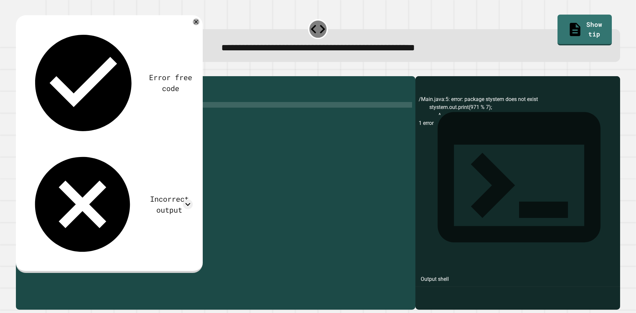
click at [52, 116] on div "public class Main { public static void main ( String [ ] args ) { // Fill in th…" at bounding box center [220, 187] width 383 height 214
click at [54, 116] on div "public class Main { public static void main ( String [ ] args ) { // Fill in th…" at bounding box center [220, 187] width 383 height 214
type textarea "**********"
click at [19, 71] on icon "button" at bounding box center [19, 71] width 0 height 0
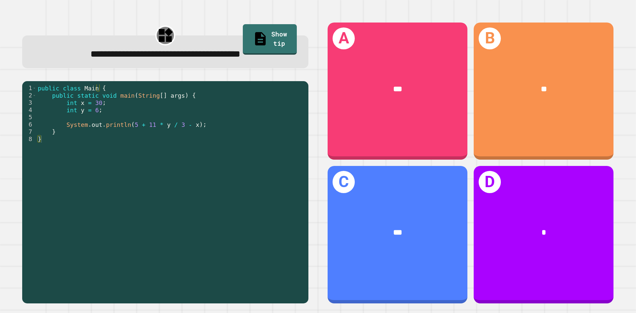
drag, startPoint x: 0, startPoint y: 26, endPoint x: 178, endPoint y: 178, distance: 234.4
click at [178, 178] on div "public class Main { public static void main ( String [ ] args ) { int x = 30 ; …" at bounding box center [170, 190] width 269 height 211
drag, startPoint x: 125, startPoint y: 125, endPoint x: 218, endPoint y: 124, distance: 93.1
click at [218, 124] on div "public class Main { public static void main ( String [ ] args ) { int x = 30 ; …" at bounding box center [170, 190] width 269 height 211
click at [179, 131] on div "public class Main { public static void main ( String [ ] args ) { int x = 30 ; …" at bounding box center [170, 190] width 269 height 211
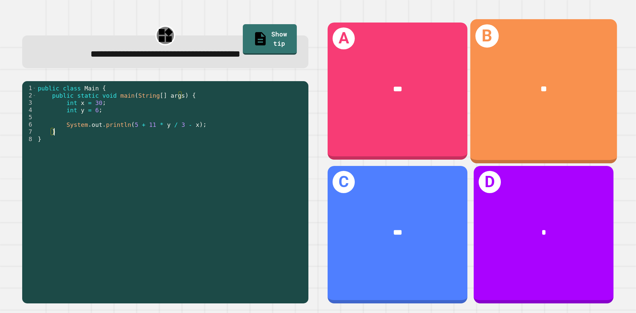
click at [580, 54] on div "B **" at bounding box center [544, 91] width 147 height 144
